Goal: Information Seeking & Learning: Learn about a topic

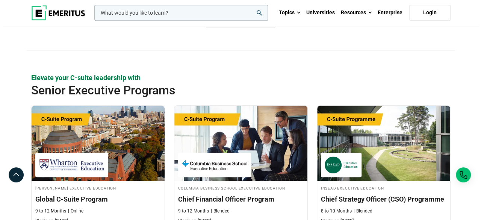
scroll to position [211, 0]
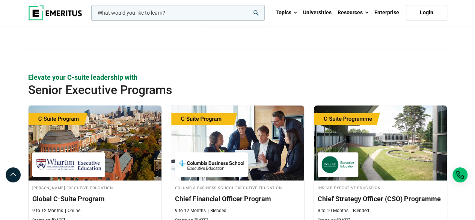
click at [137, 17] on input "woocommerce-product-search-field-0" at bounding box center [178, 13] width 174 height 16
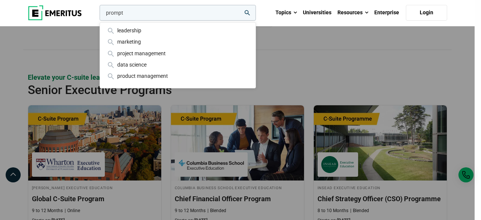
type input "prompt"
click at [98, 15] on button "search" at bounding box center [98, 15] width 0 height 0
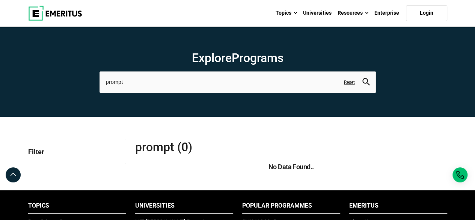
click at [348, 81] on link "Reset" at bounding box center [349, 82] width 11 height 6
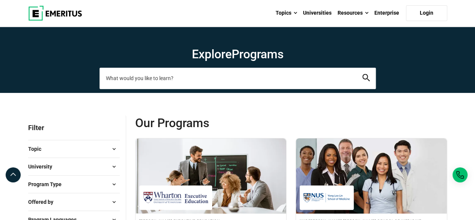
click at [139, 79] on input "search-page" at bounding box center [238, 78] width 277 height 21
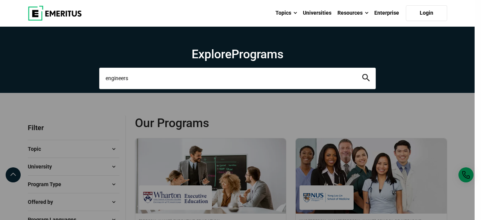
type input "engineers"
click at [362, 74] on button "search" at bounding box center [366, 78] width 8 height 9
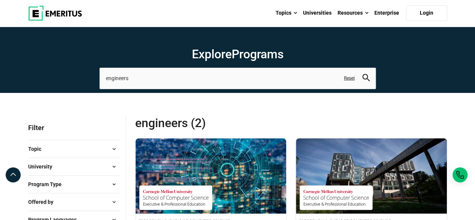
click at [351, 81] on link "Reset" at bounding box center [349, 78] width 11 height 6
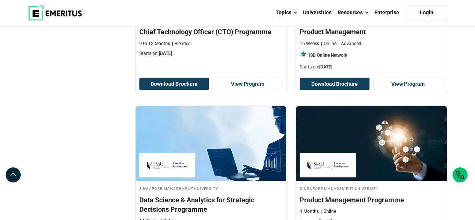
scroll to position [684, 0]
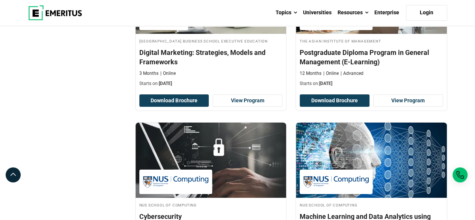
scroll to position [1310, 0]
